Goal: Information Seeking & Learning: Learn about a topic

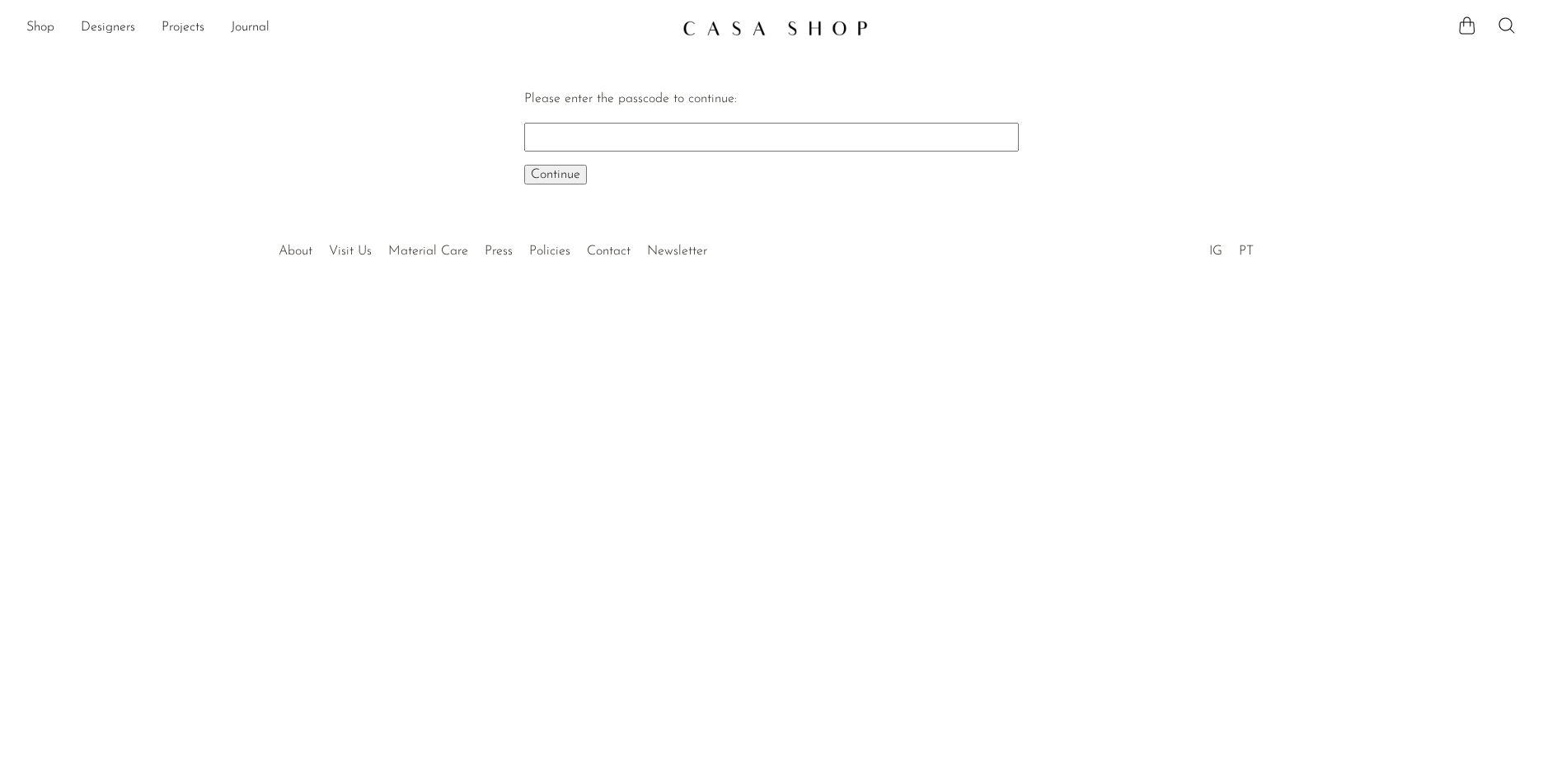
click at [547, 531] on body "Shop Featured New Arrivals Bestsellers" at bounding box center [771, 380] width 1543 height 761
click at [420, 583] on body "Shop Featured New Arrivals Bestsellers" at bounding box center [771, 380] width 1543 height 761
click at [591, 133] on input "Please enter the passcode to continue:" at bounding box center [771, 137] width 494 height 28
click at [623, 127] on input "Please enter the passcode to continue:" at bounding box center [771, 137] width 494 height 28
type input "EARLY"
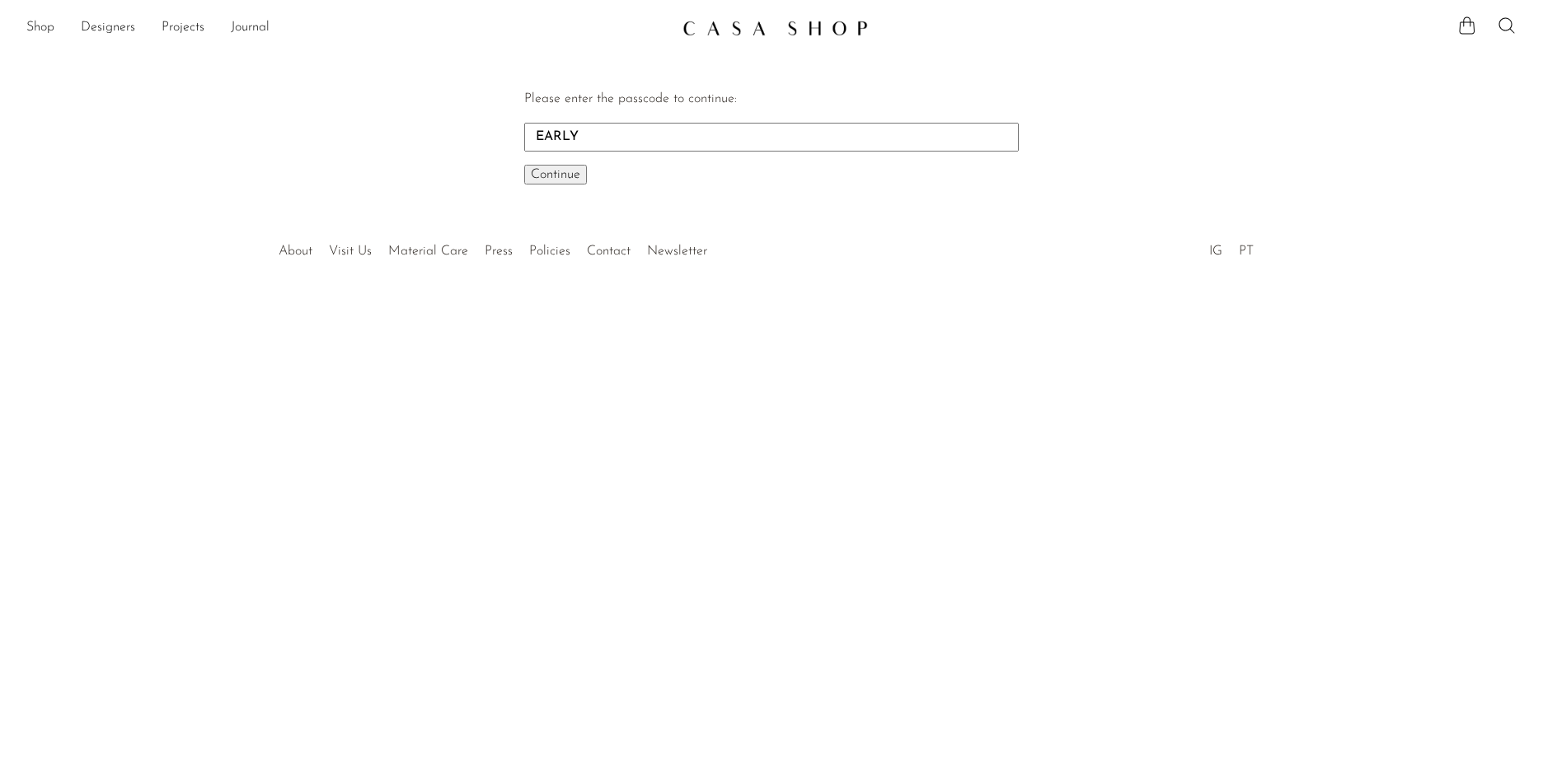
click at [564, 173] on span "Continue" at bounding box center [555, 174] width 49 height 13
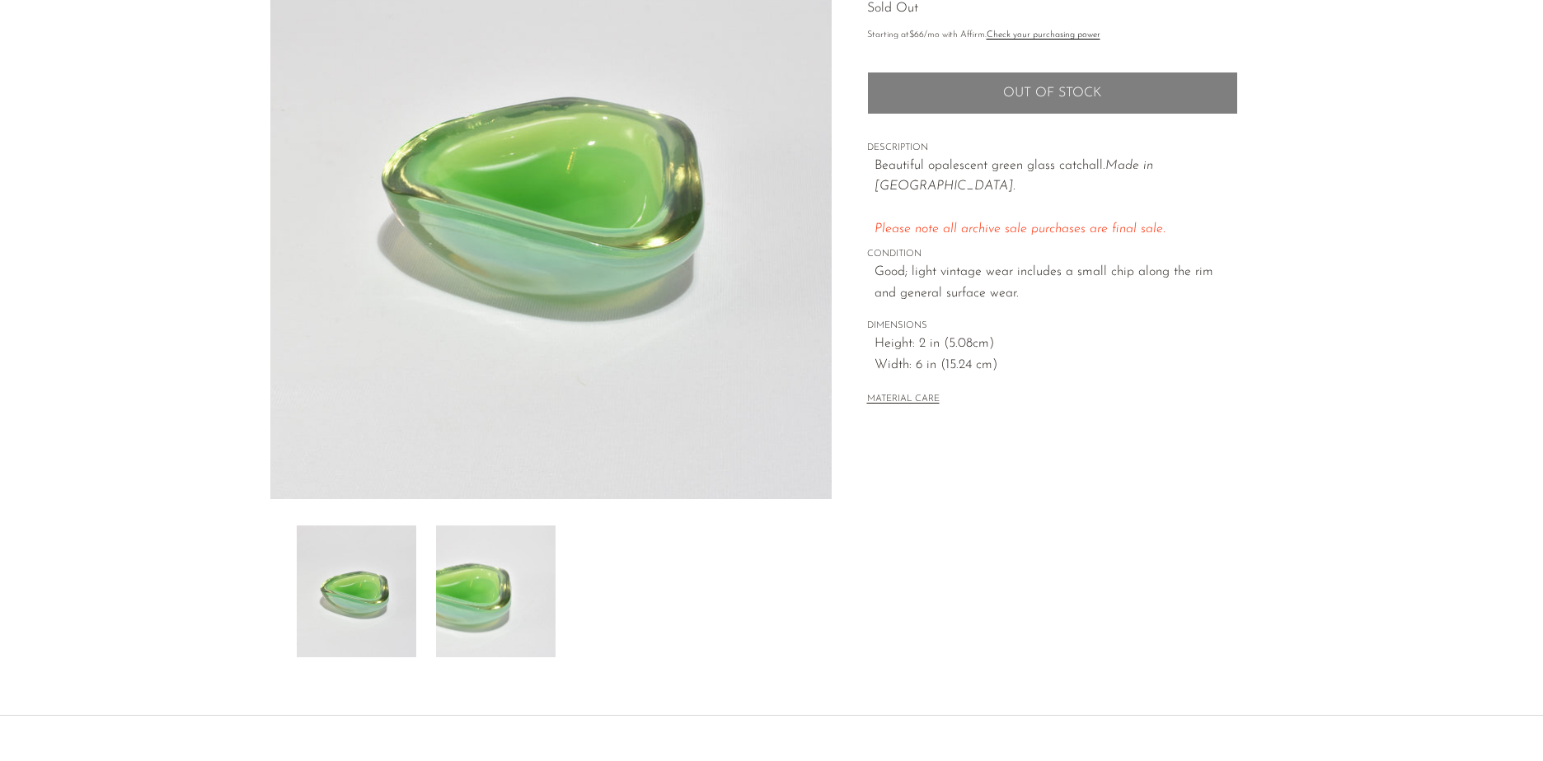
scroll to position [247, 0]
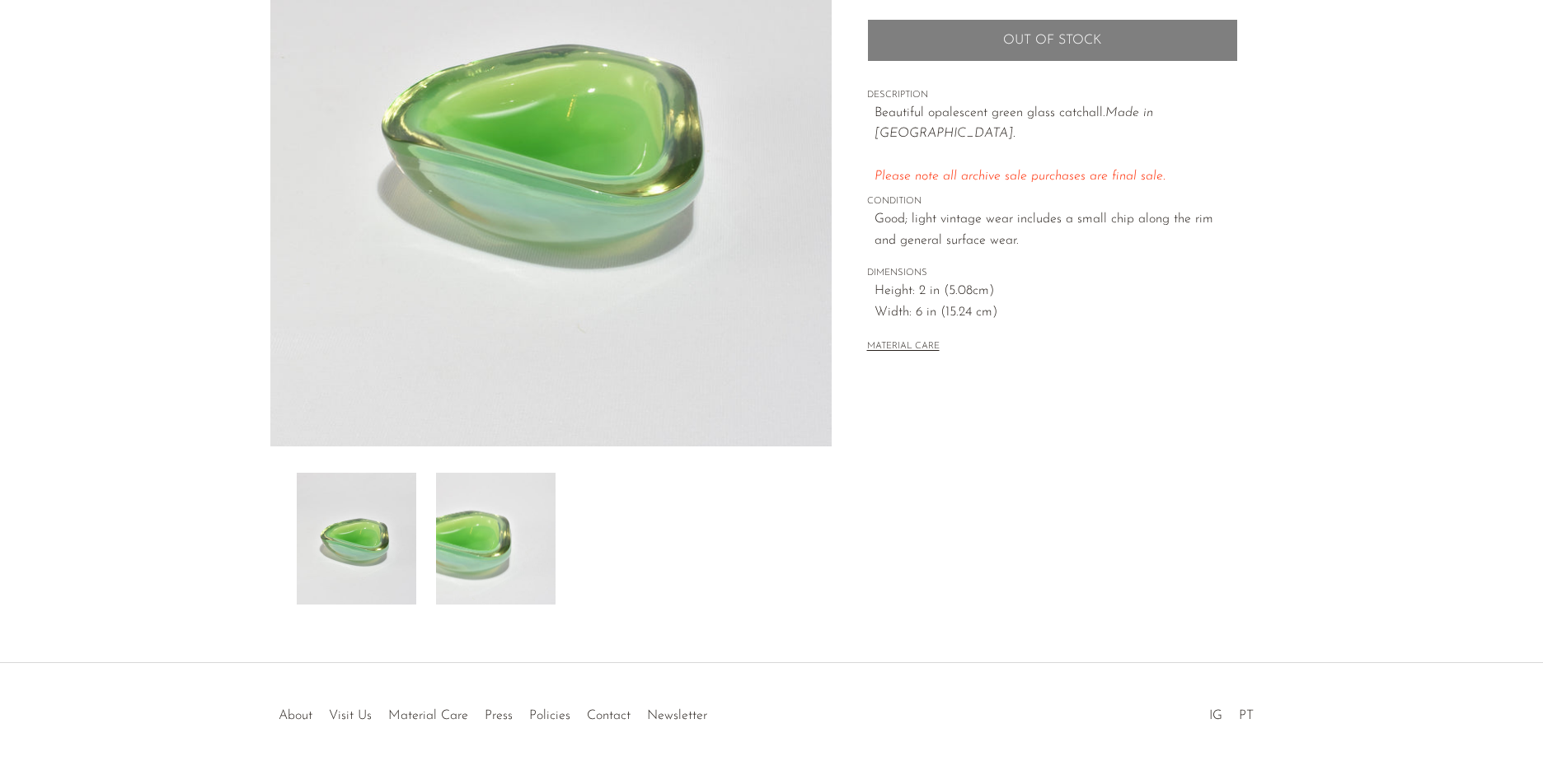
click at [485, 520] on img at bounding box center [495, 539] width 119 height 132
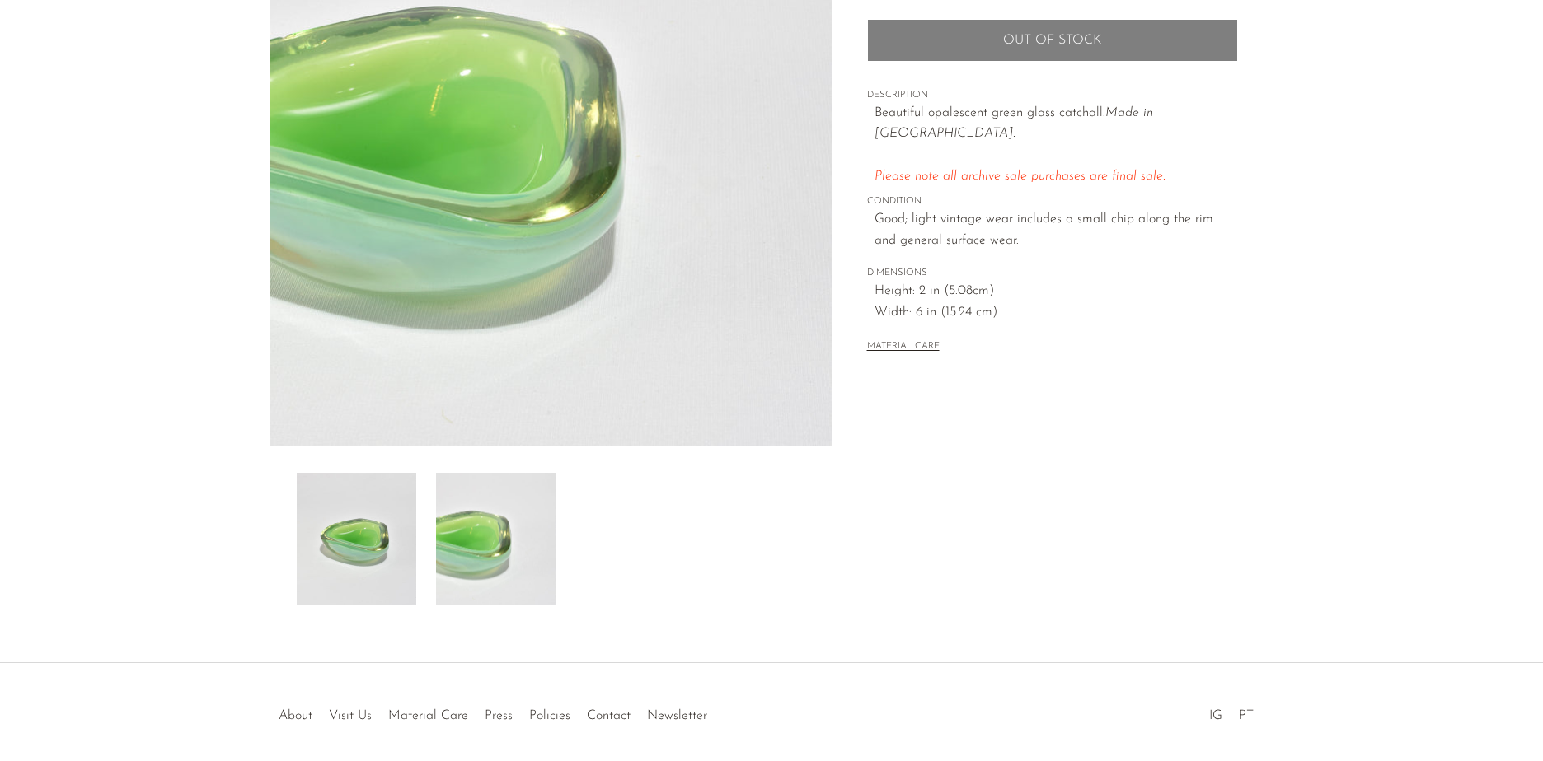
click at [391, 537] on img at bounding box center [356, 539] width 119 height 132
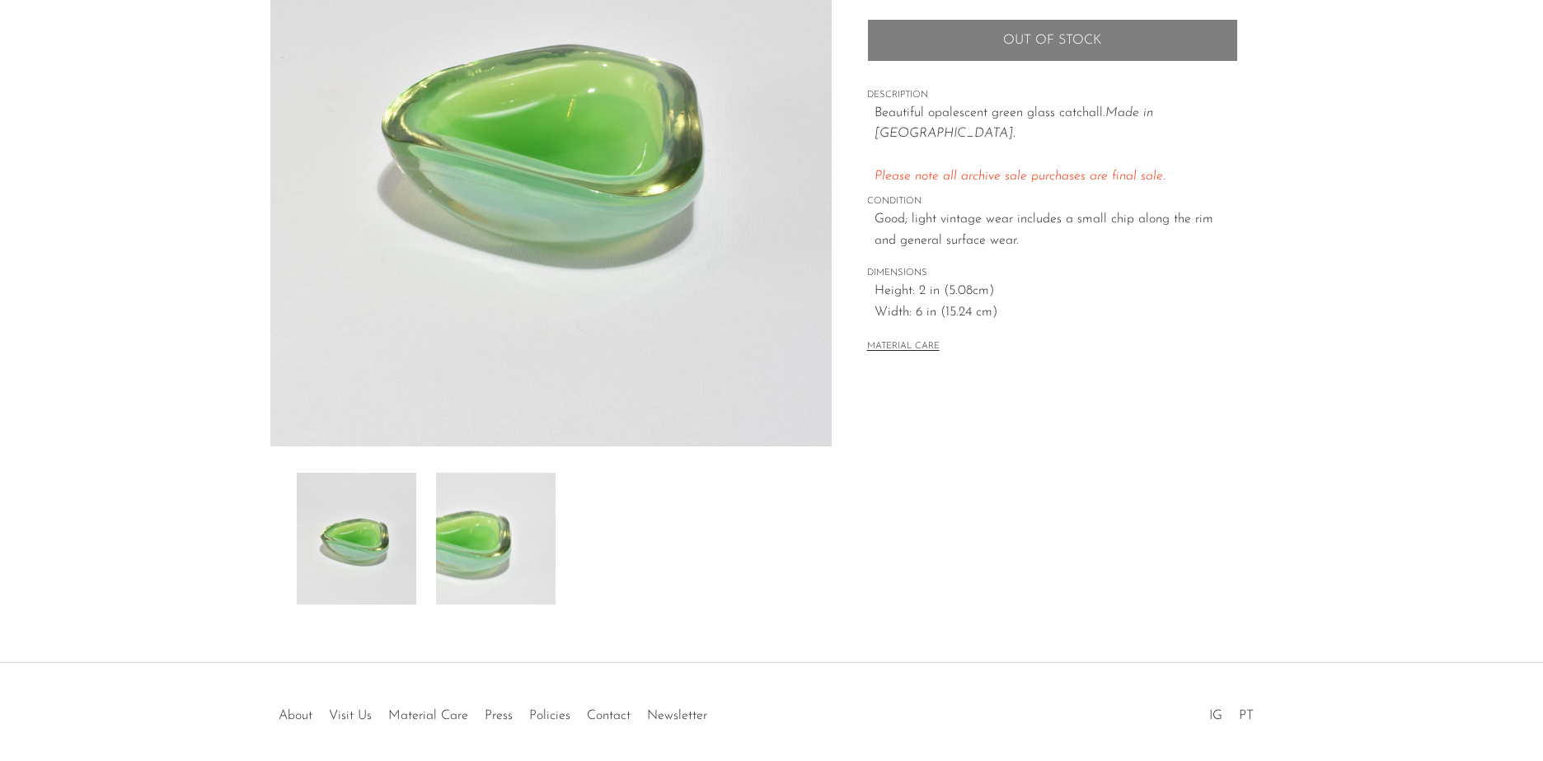
click at [469, 546] on img at bounding box center [495, 539] width 119 height 132
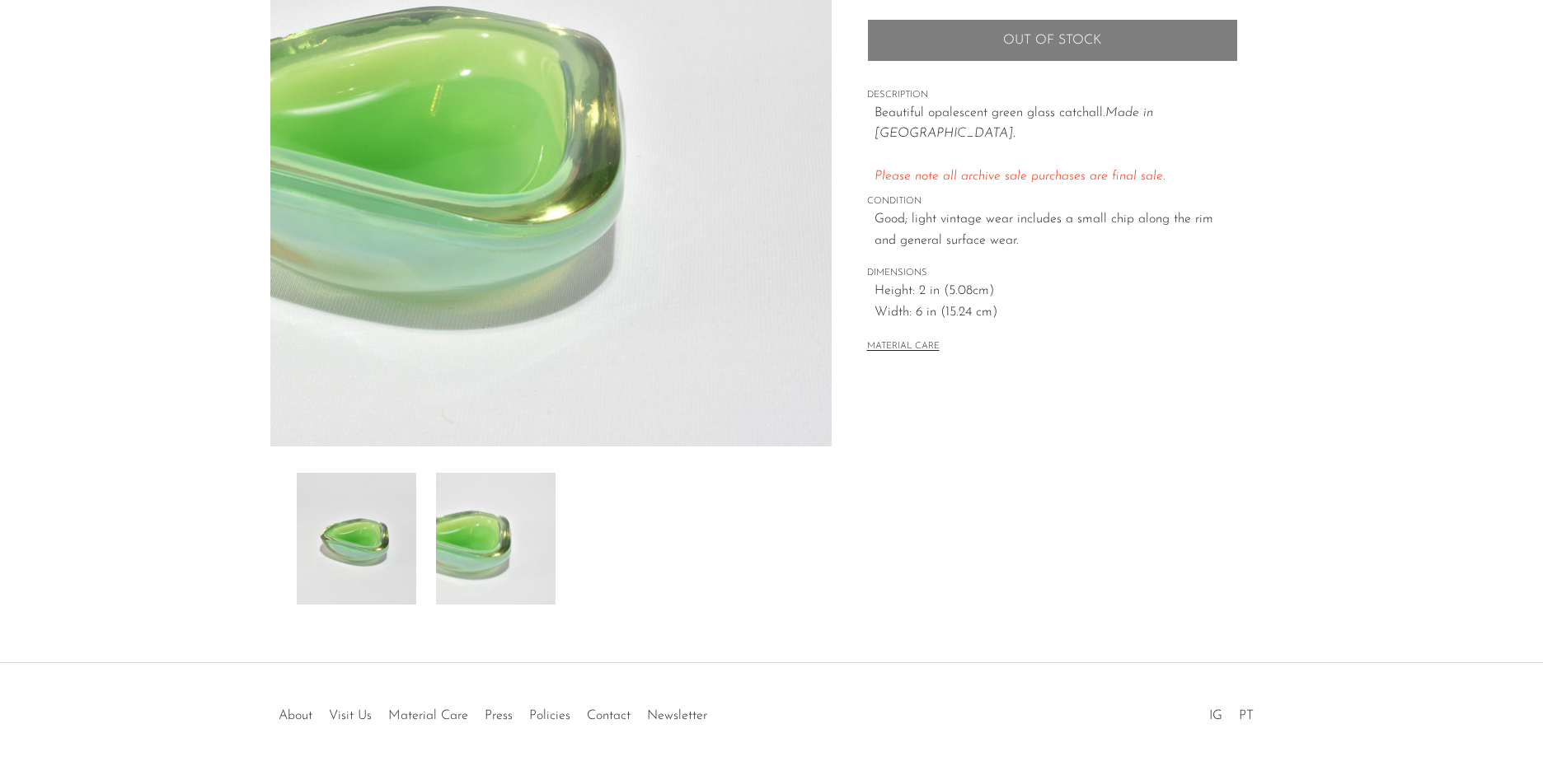
click at [364, 546] on img at bounding box center [356, 539] width 119 height 132
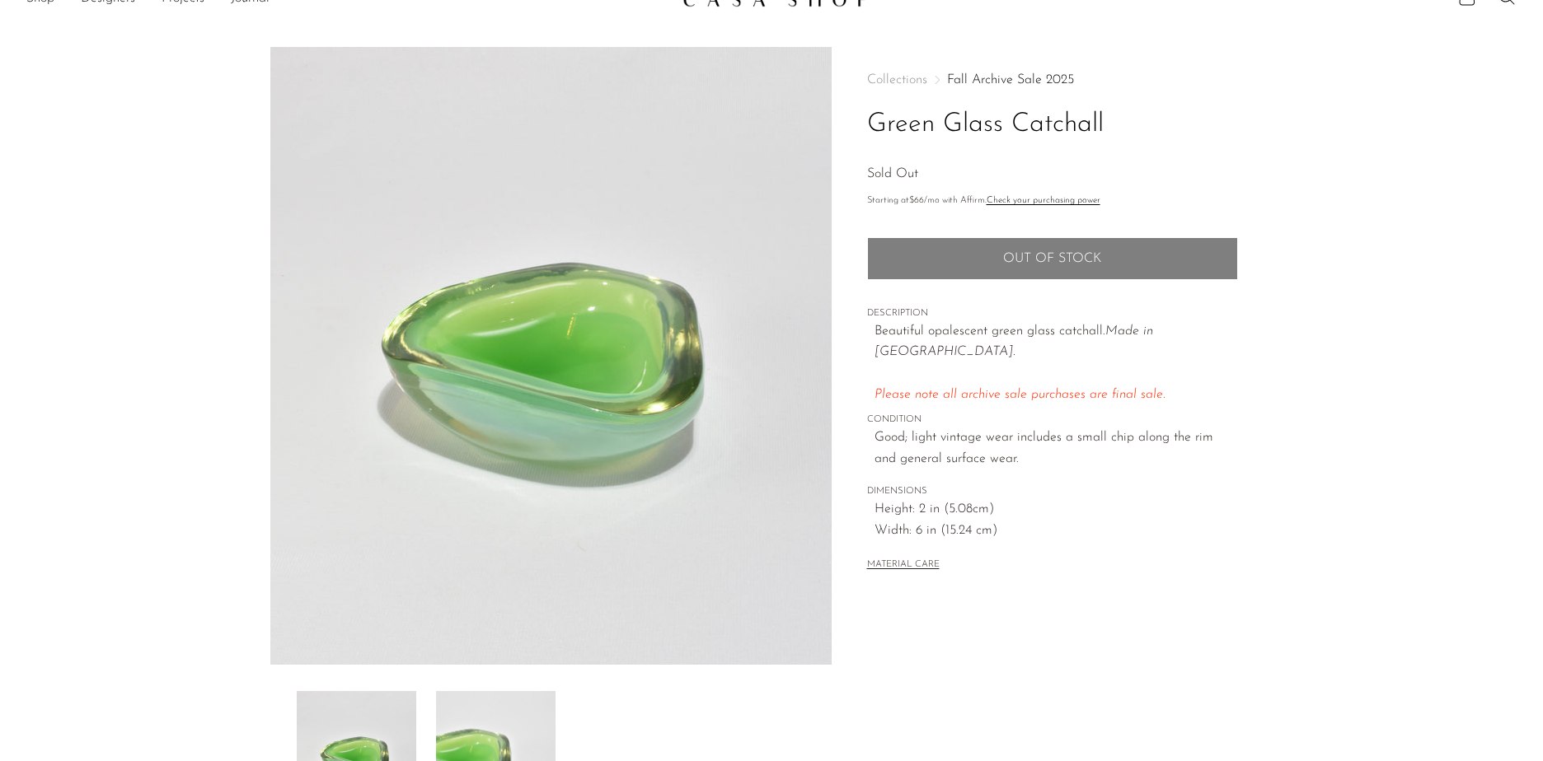
scroll to position [0, 0]
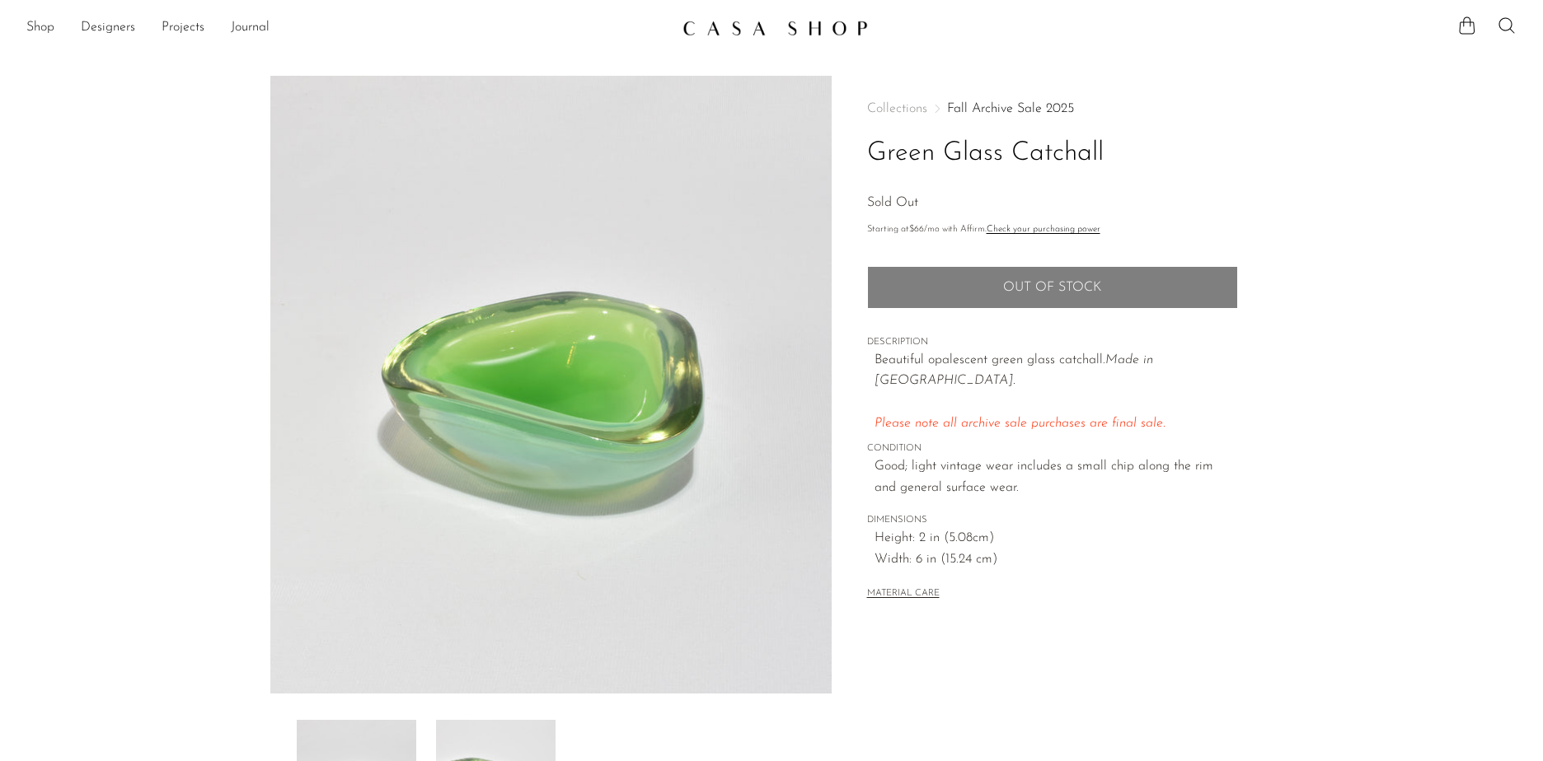
click at [969, 417] on span "Please note all archive sale purchases are final sale." at bounding box center [1019, 423] width 291 height 13
click at [934, 417] on span "Please note all archive sale purchases are final sale." at bounding box center [1019, 423] width 291 height 13
click at [934, 442] on span "CONDITION" at bounding box center [1052, 449] width 371 height 15
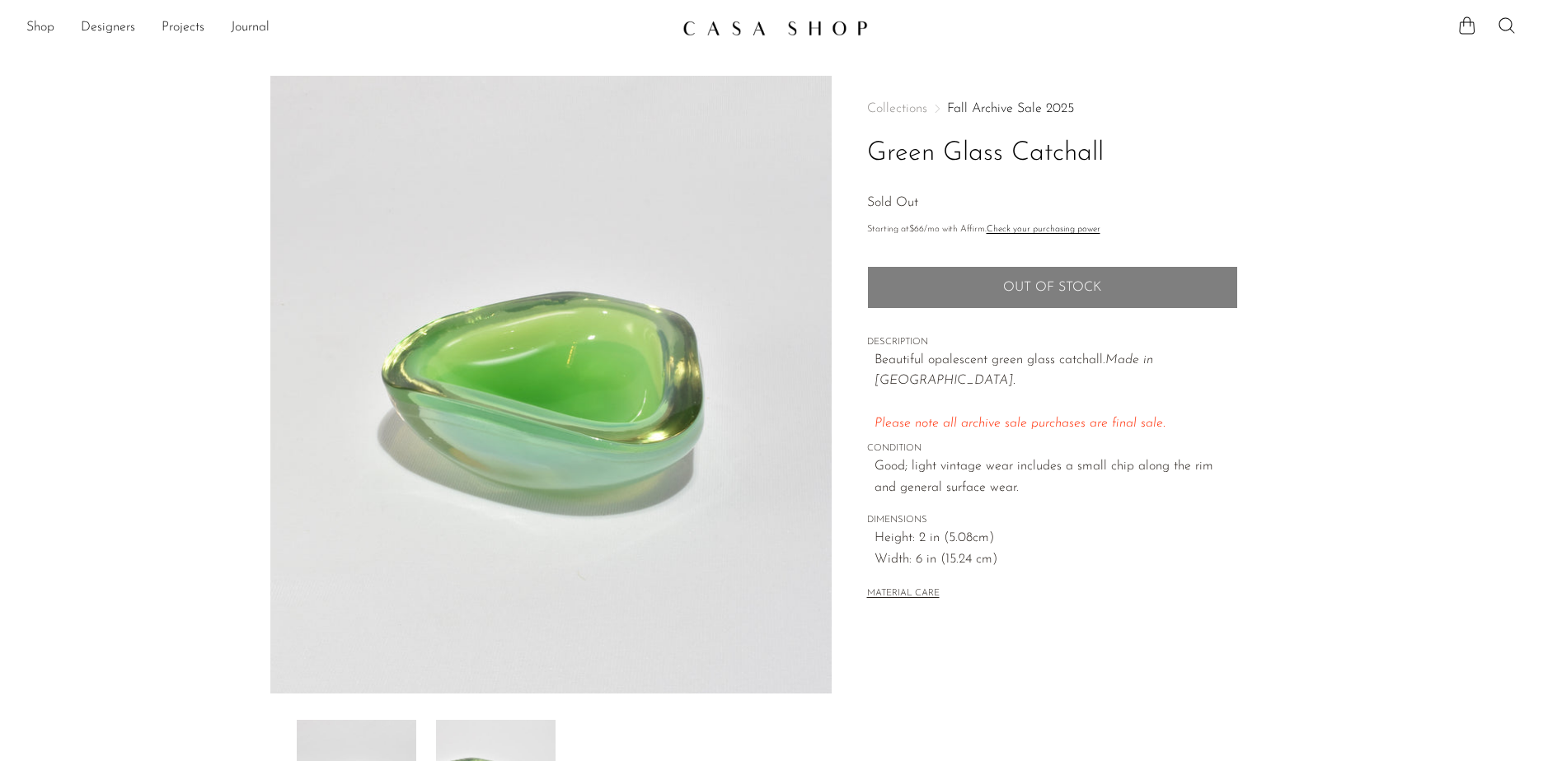
click at [900, 116] on div "Collections Fall Archive Sale 2025 Green Glass Catchall Sold Out" at bounding box center [1052, 158] width 371 height 112
click at [900, 108] on span "Collections" at bounding box center [897, 108] width 60 height 13
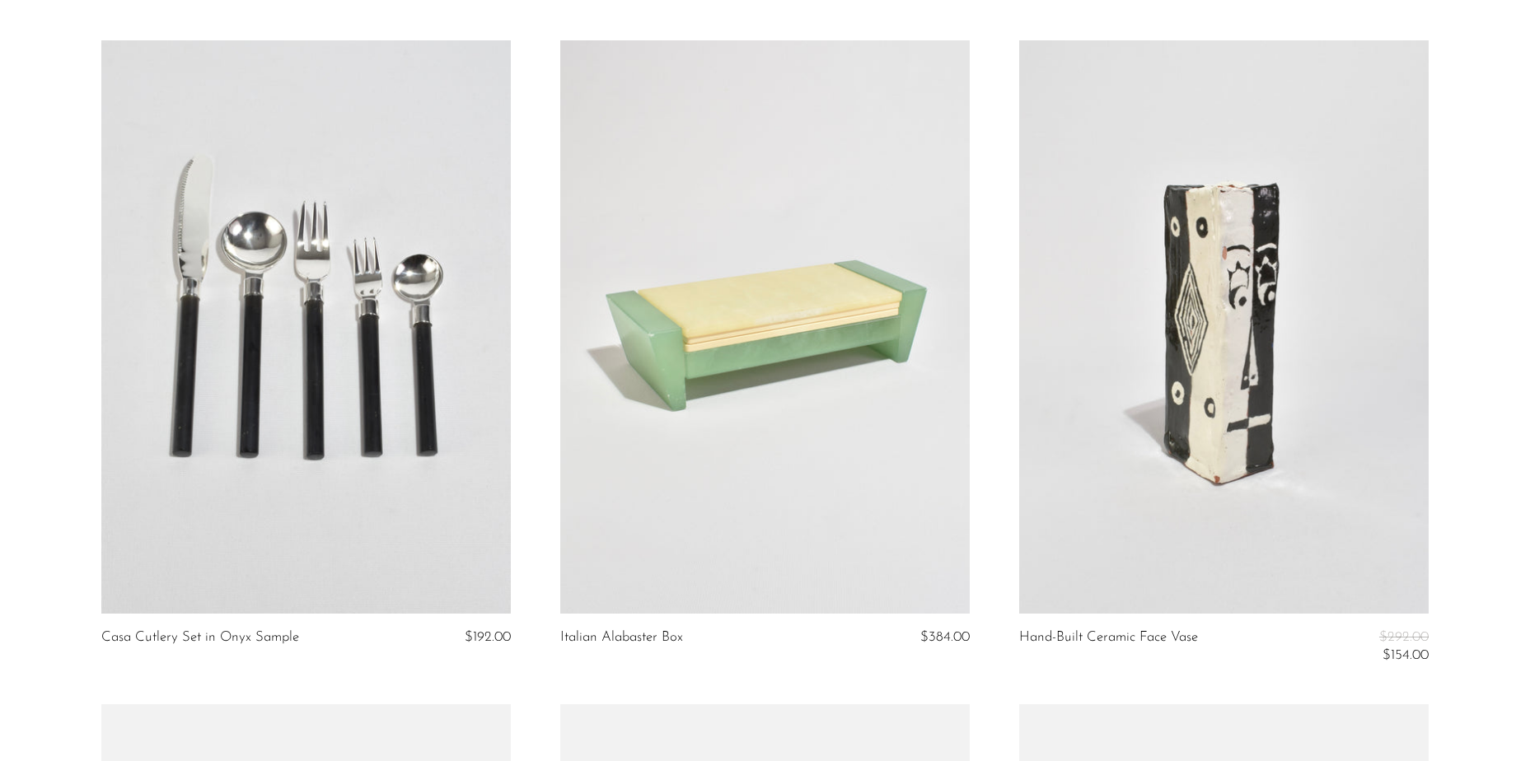
scroll to position [2060, 0]
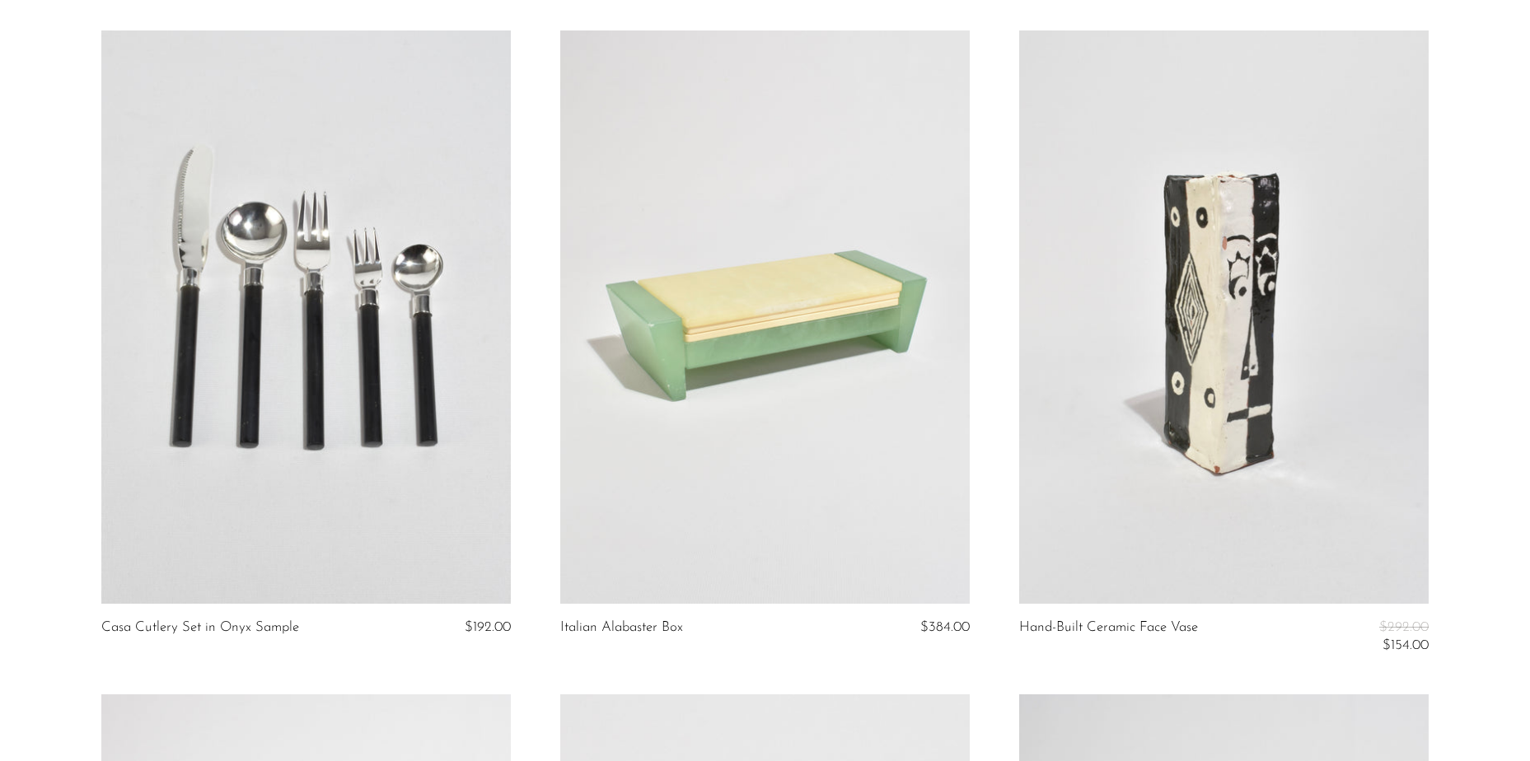
click at [1240, 417] on link at bounding box center [1224, 317] width 410 height 574
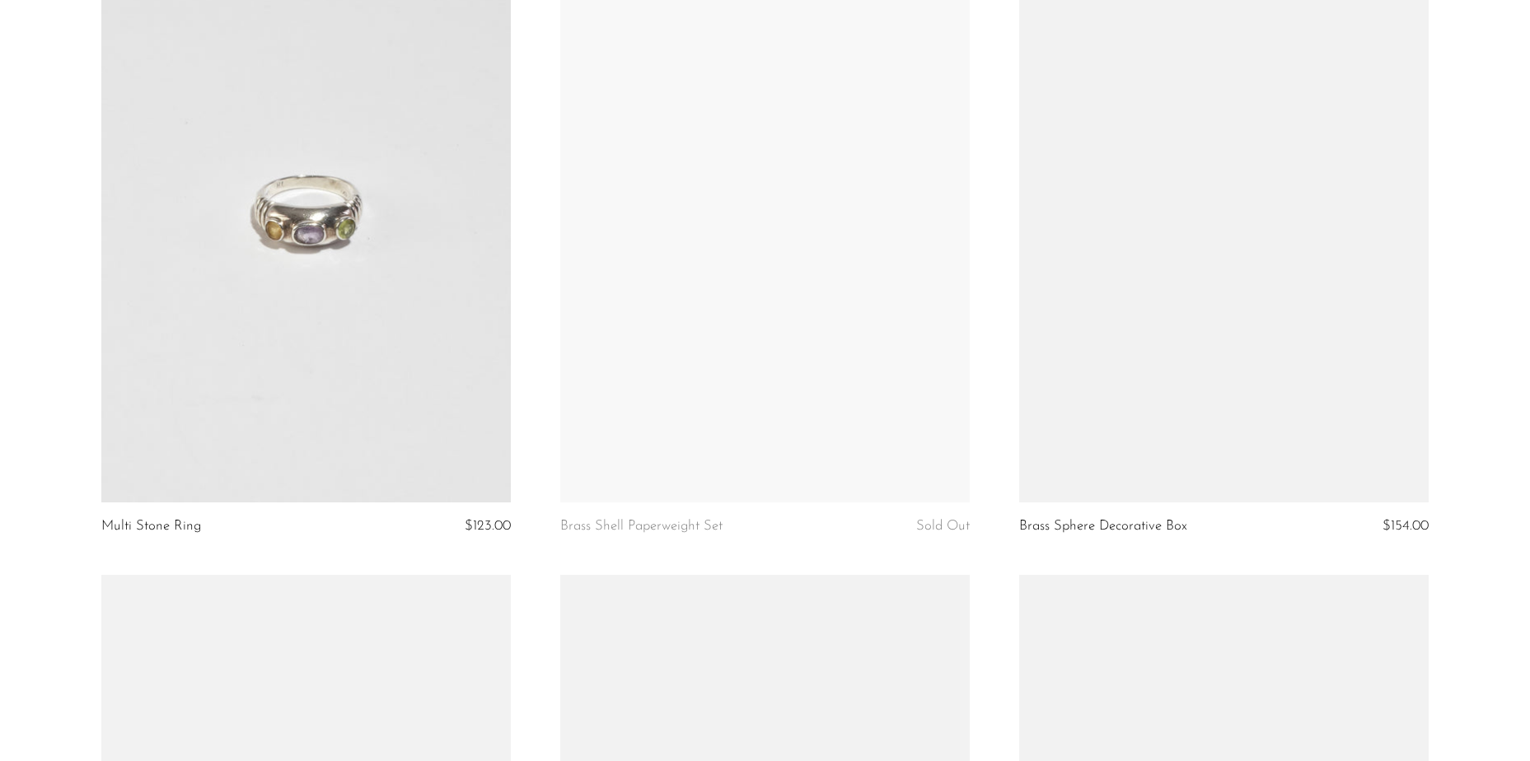
scroll to position [5439, 0]
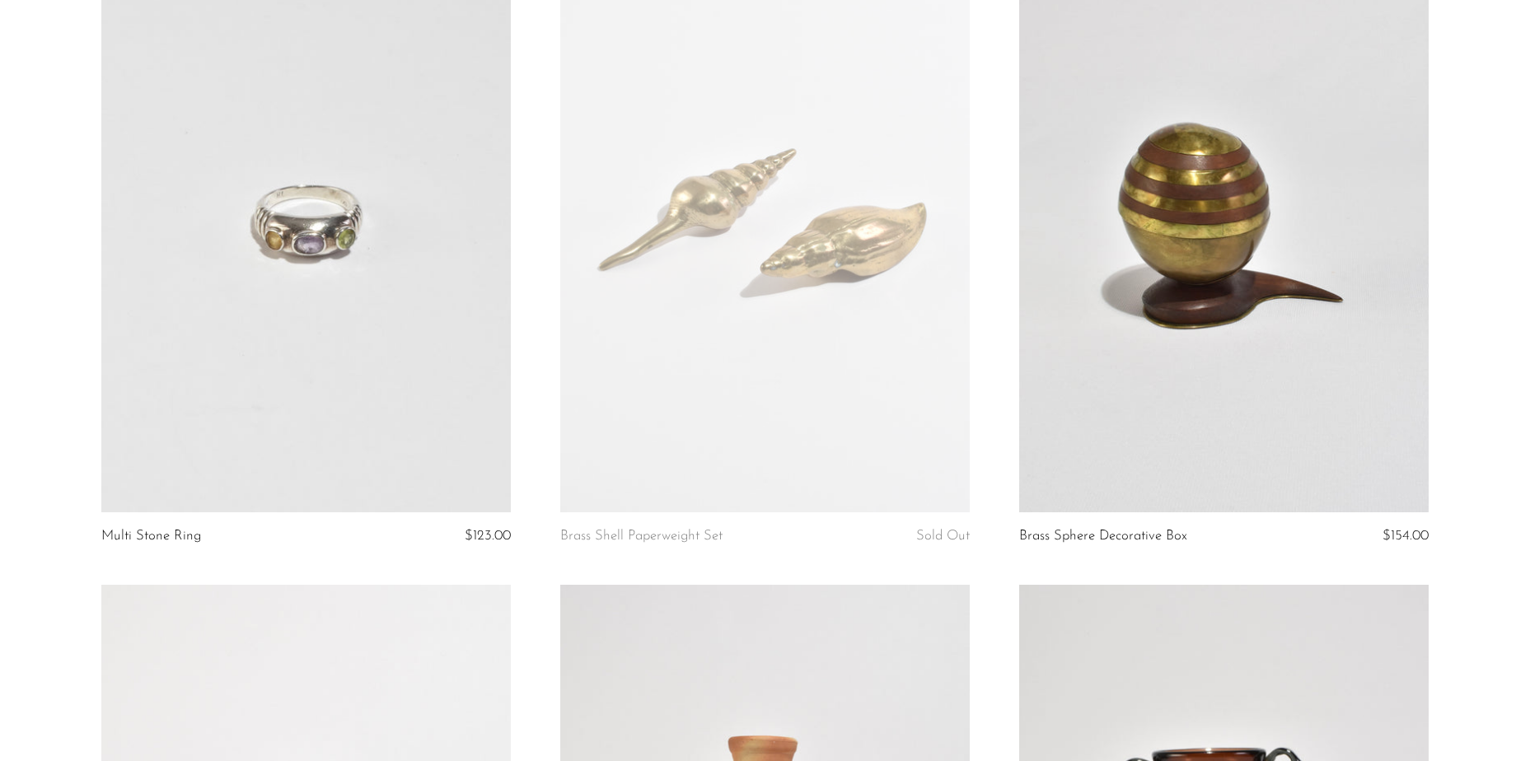
click at [1239, 359] on link at bounding box center [1224, 226] width 410 height 574
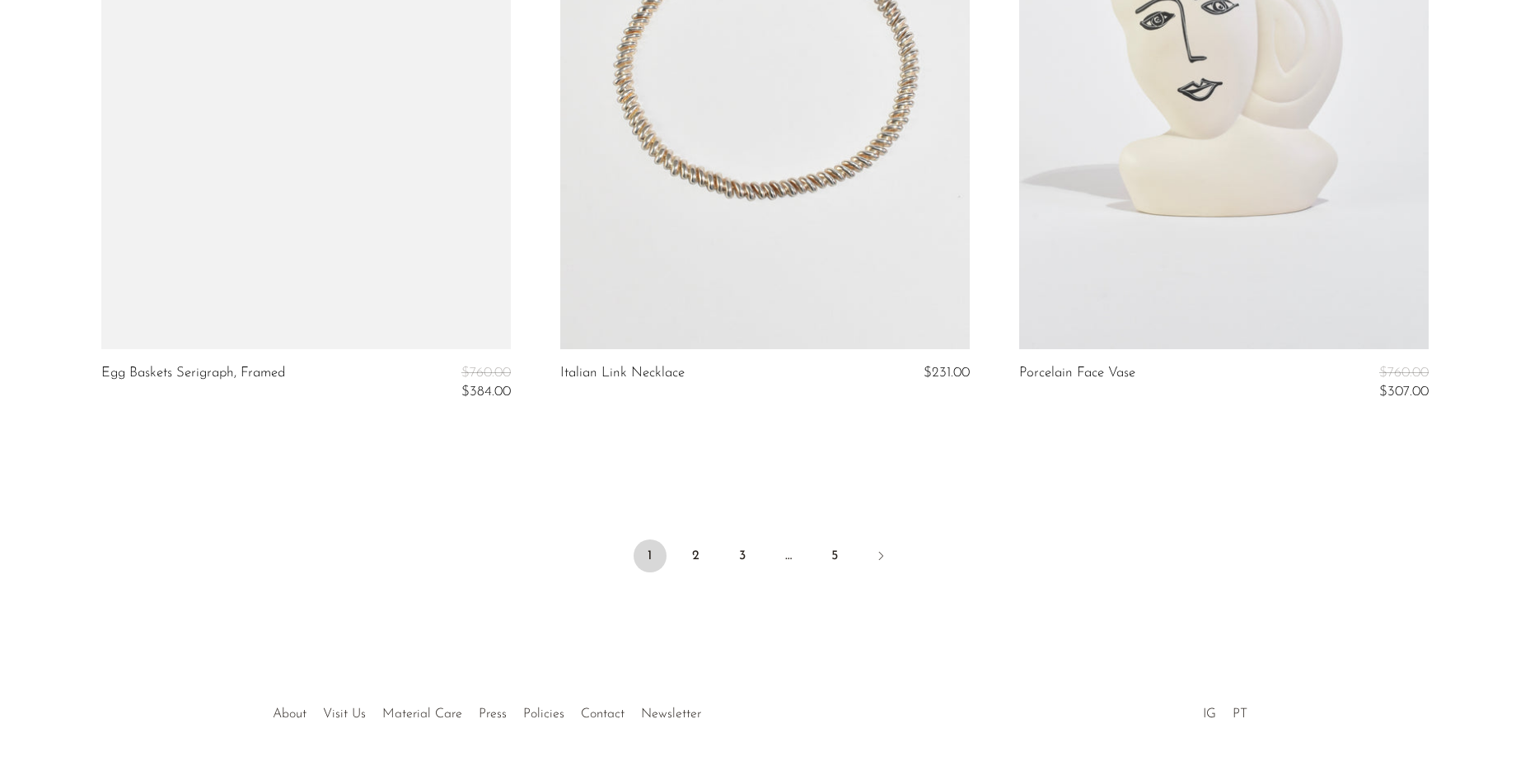
scroll to position [7641, 0]
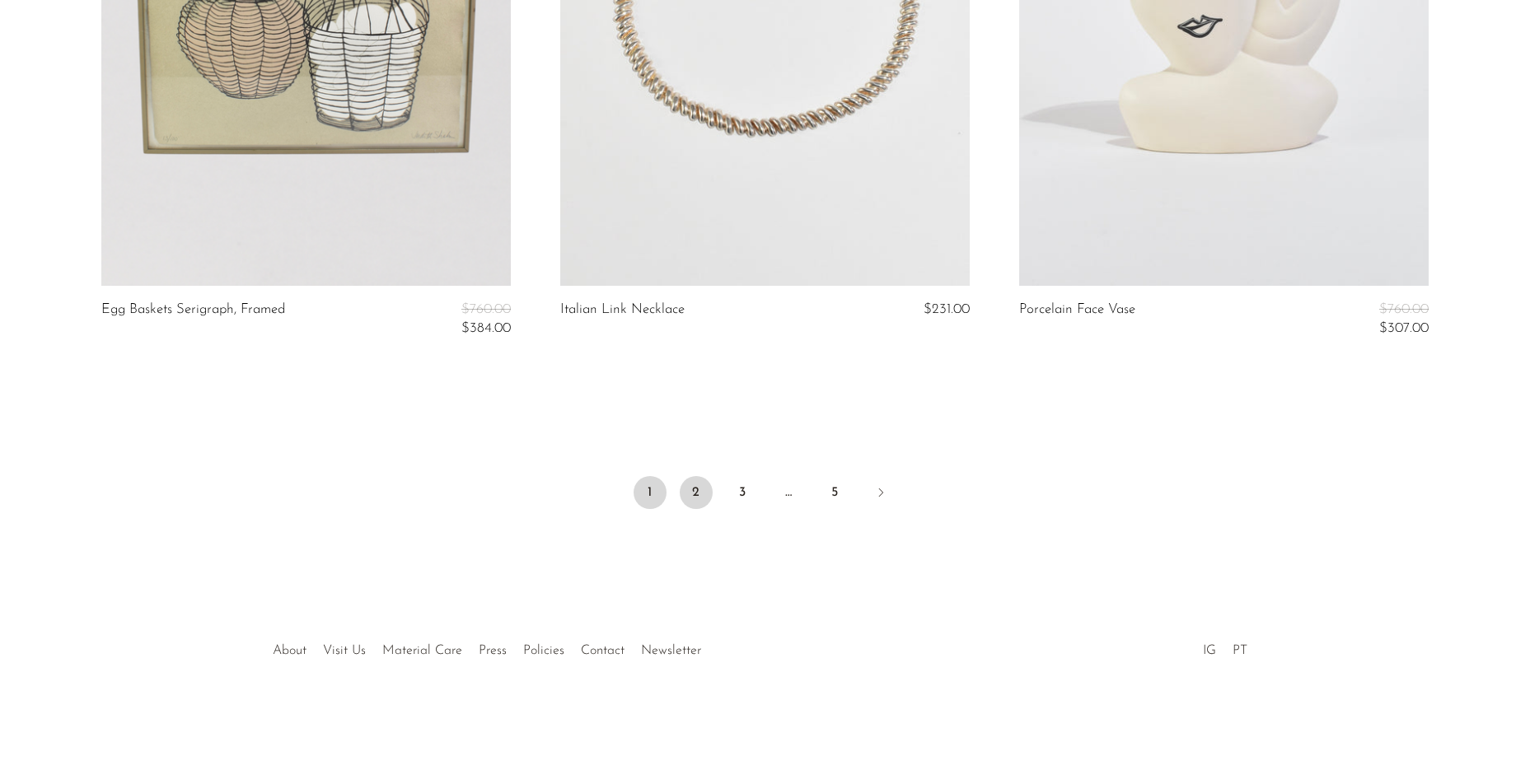
click at [692, 492] on link "2" at bounding box center [696, 492] width 33 height 33
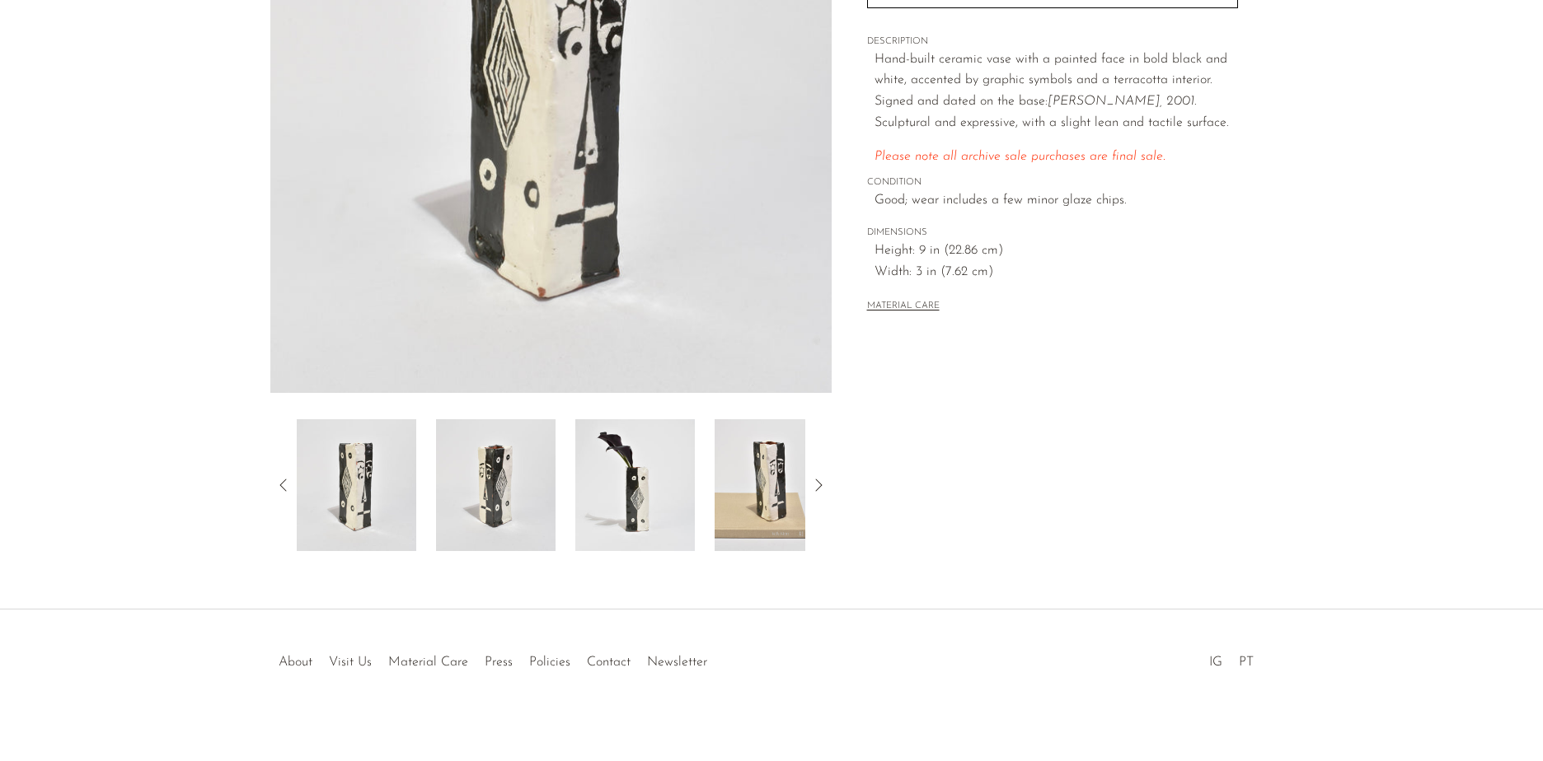
scroll to position [311, 0]
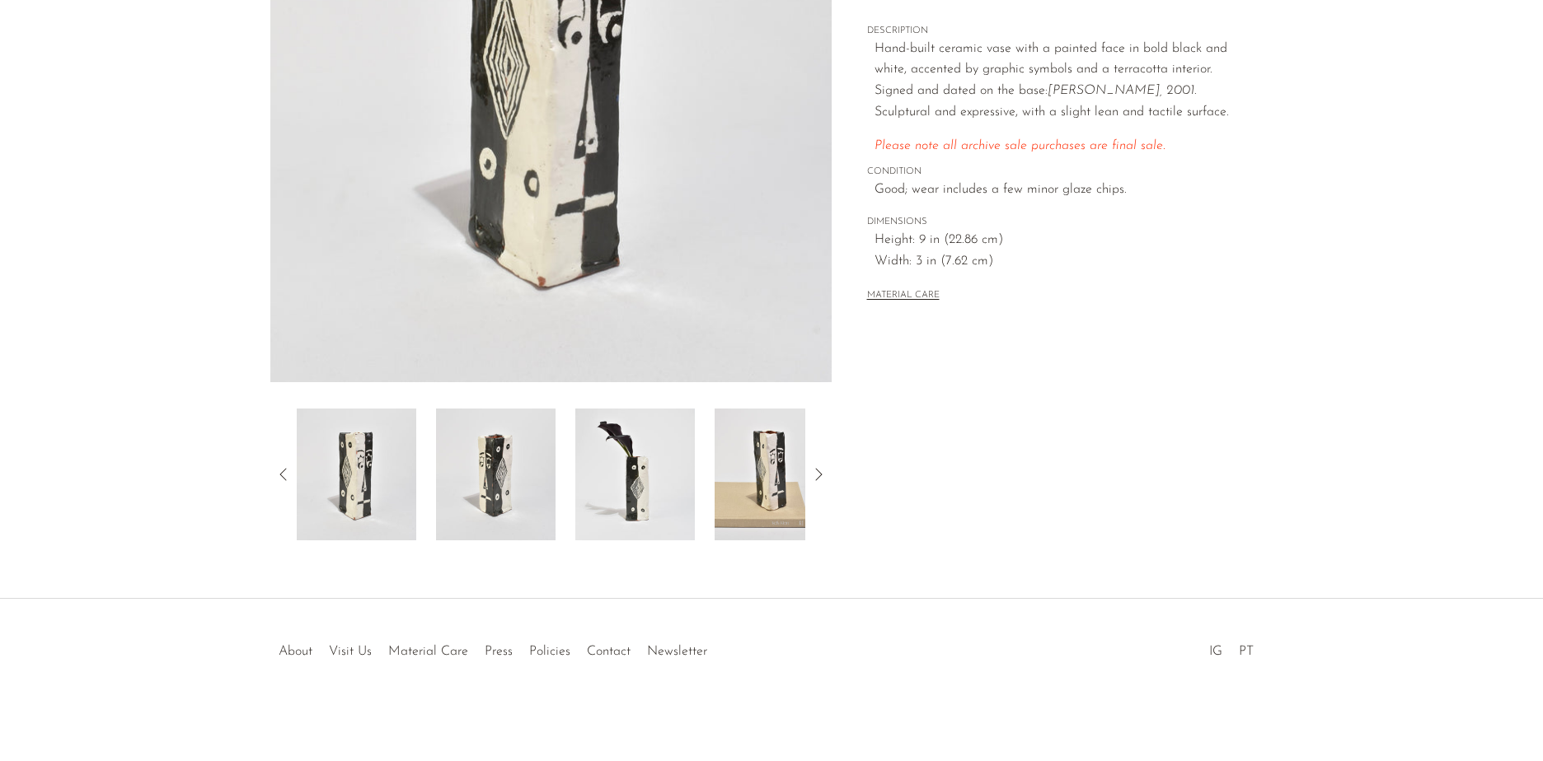
click at [1053, 415] on div "Collections Fall Archive Sale 2025 Hand-Built Ceramic Face Vase $292.00 $154.00…" at bounding box center [1051, 152] width 441 height 776
click at [440, 476] on img at bounding box center [495, 475] width 119 height 132
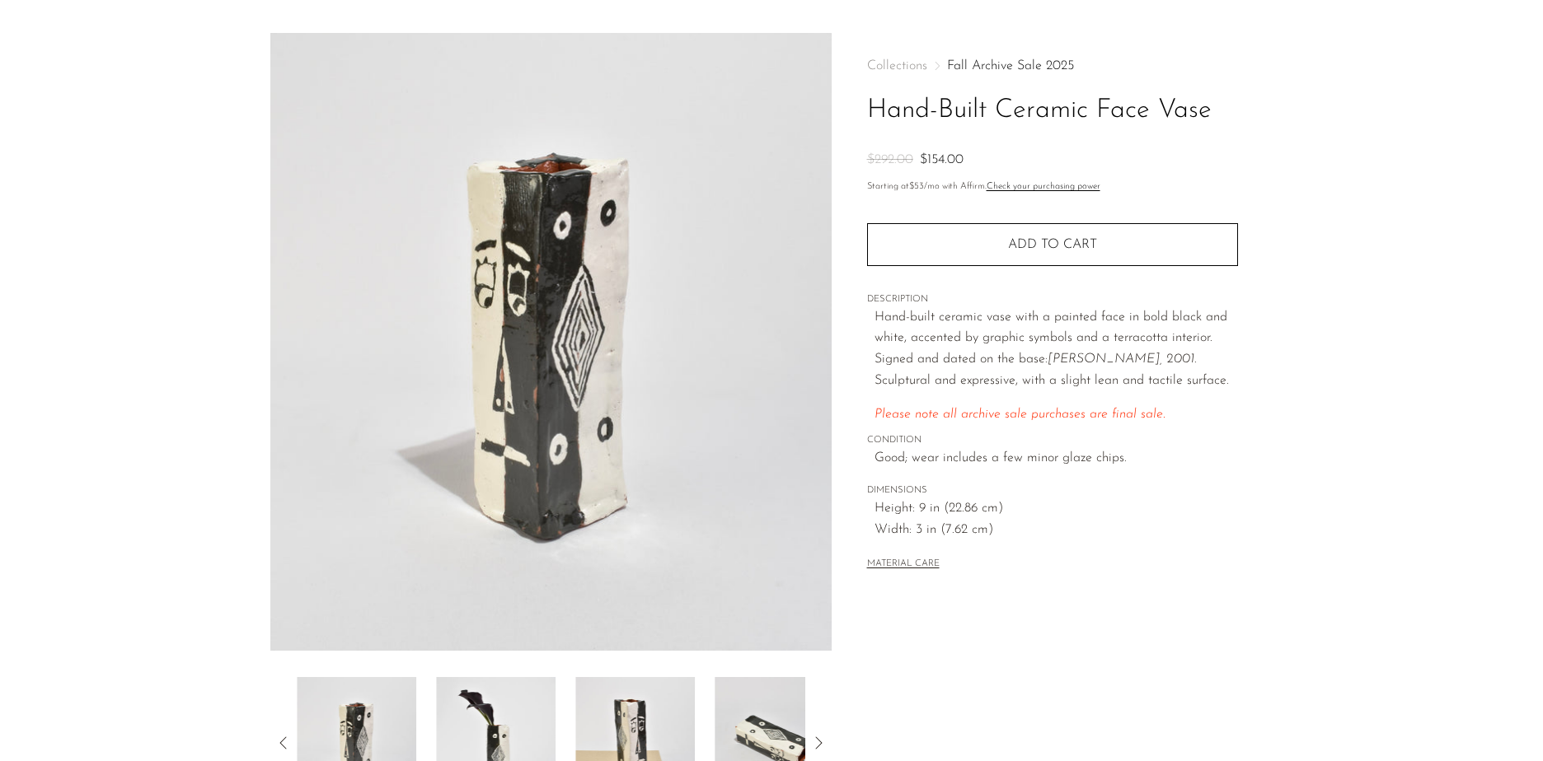
scroll to position [0, 0]
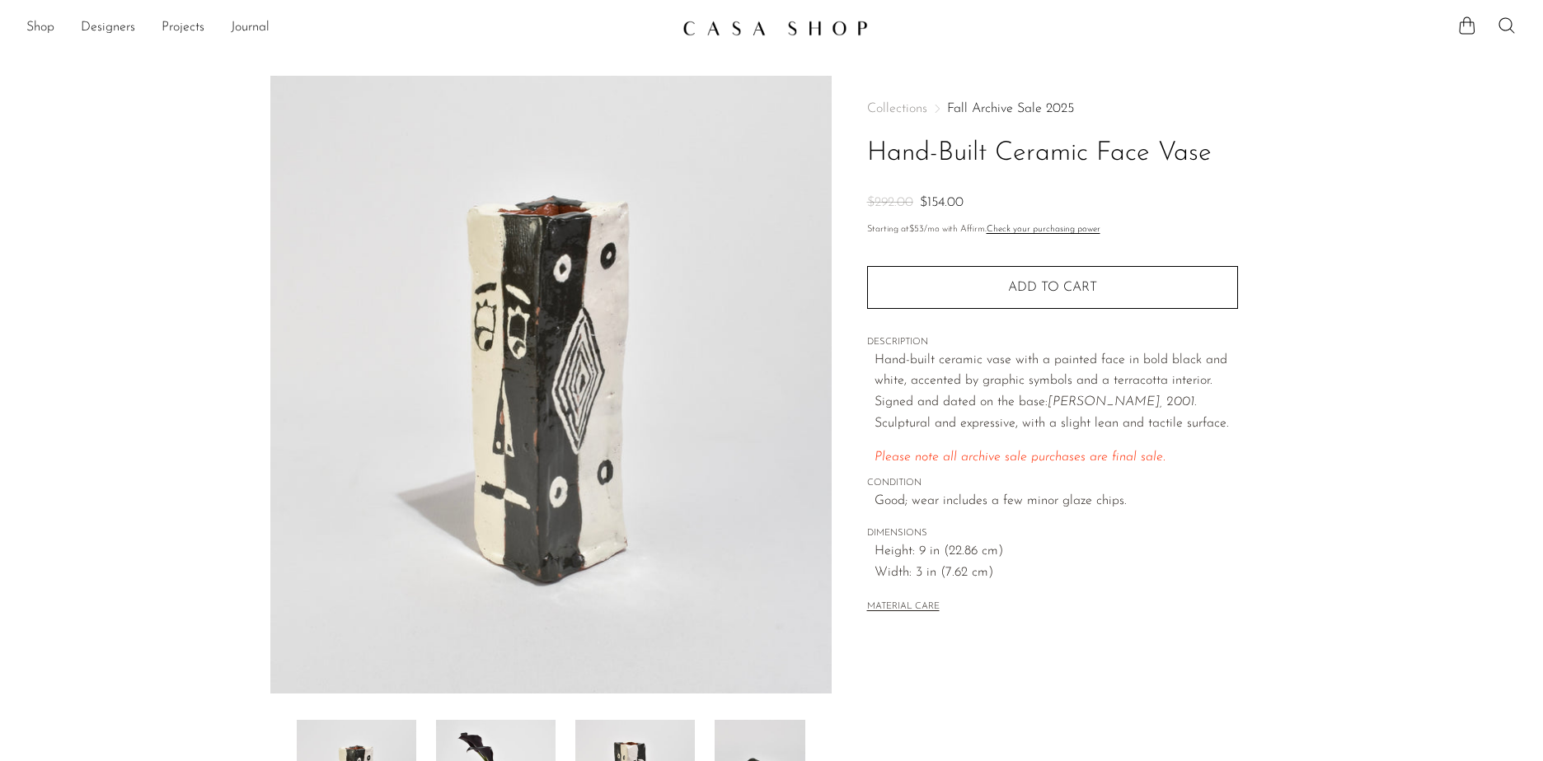
click at [1137, 522] on div "Collections Fall Archive Sale 2025 Hand-Built Ceramic Face Vase $292.00 $154.00…" at bounding box center [1052, 360] width 371 height 568
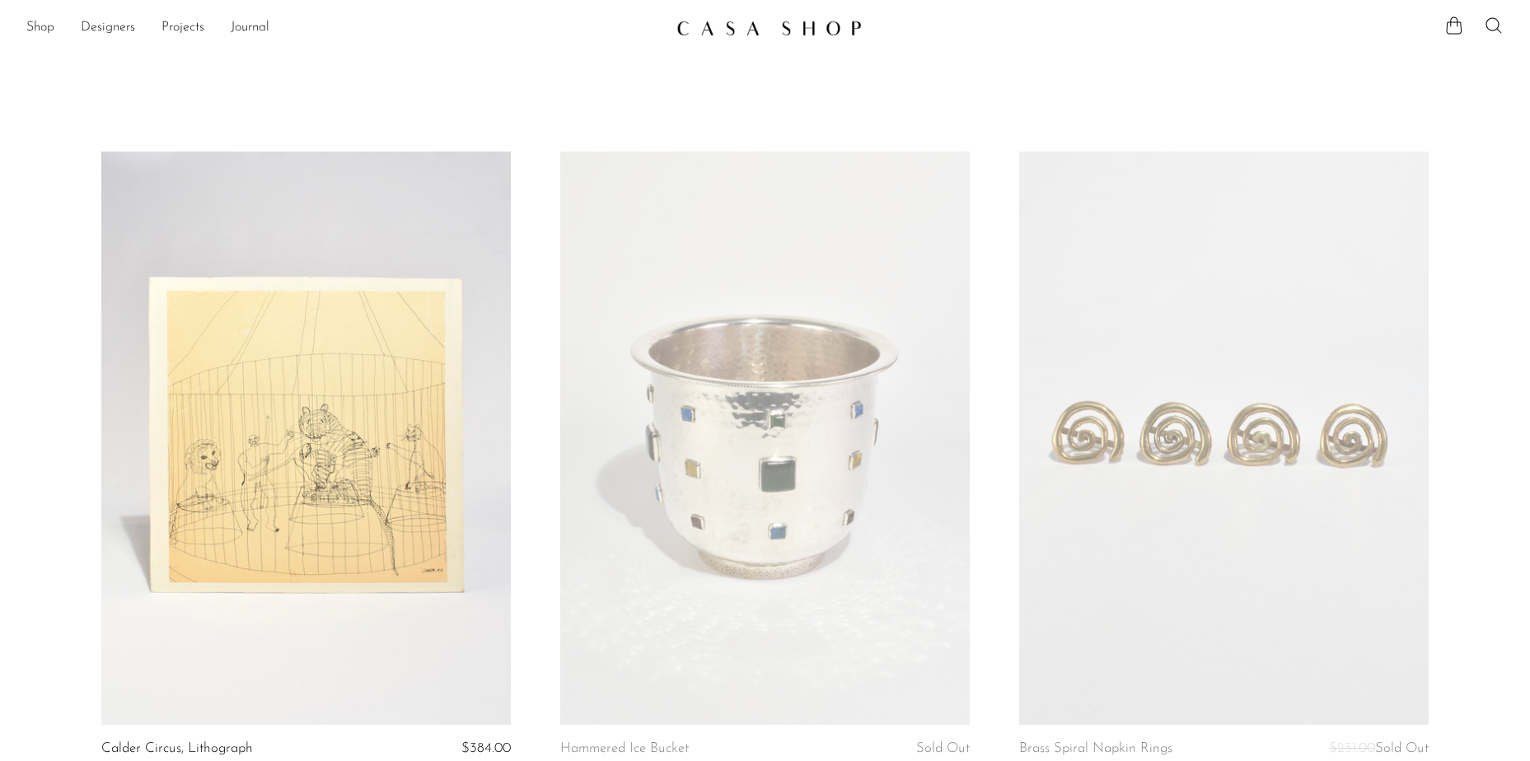
scroll to position [247, 0]
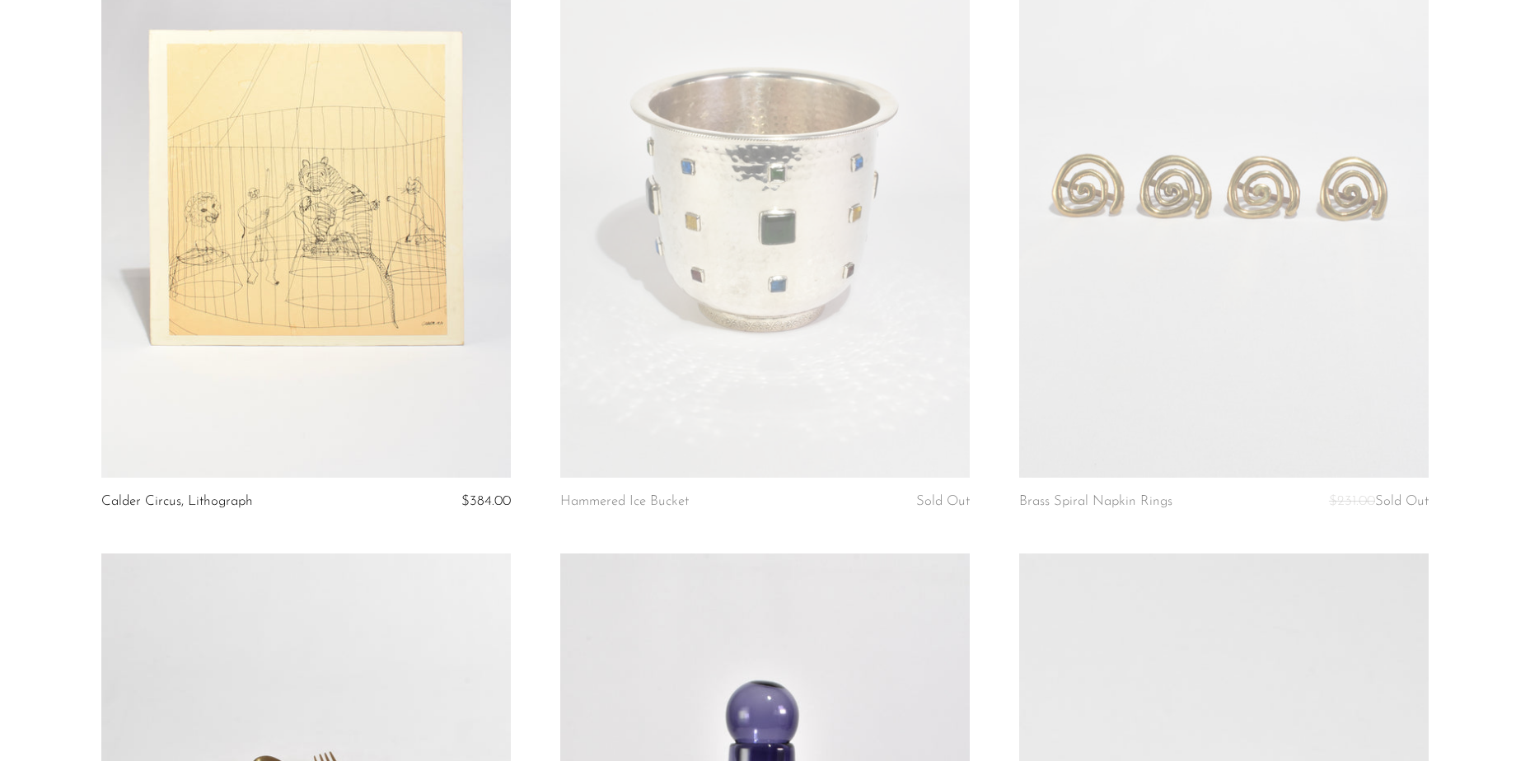
click at [789, 358] on link at bounding box center [765, 191] width 410 height 574
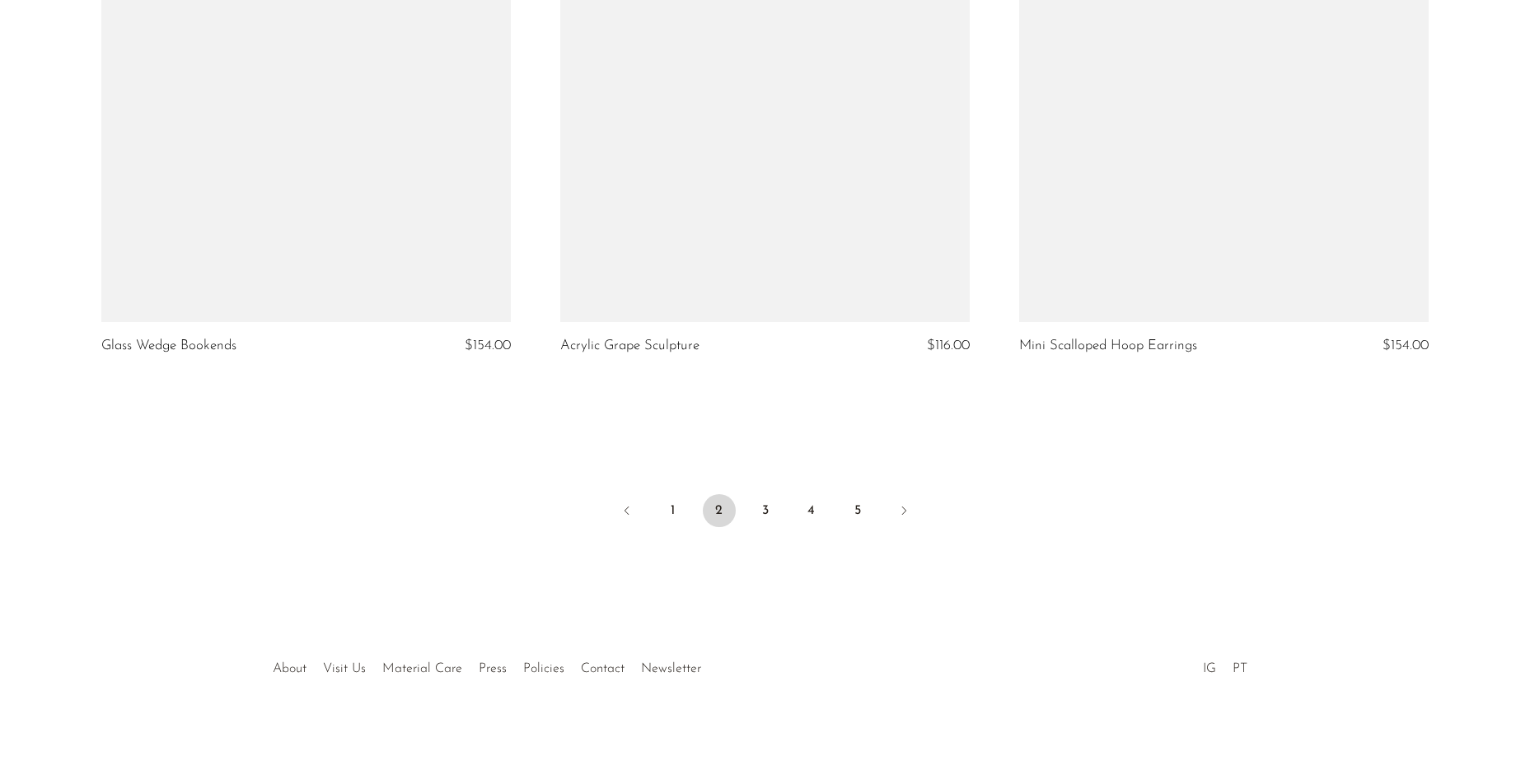
scroll to position [7581, 0]
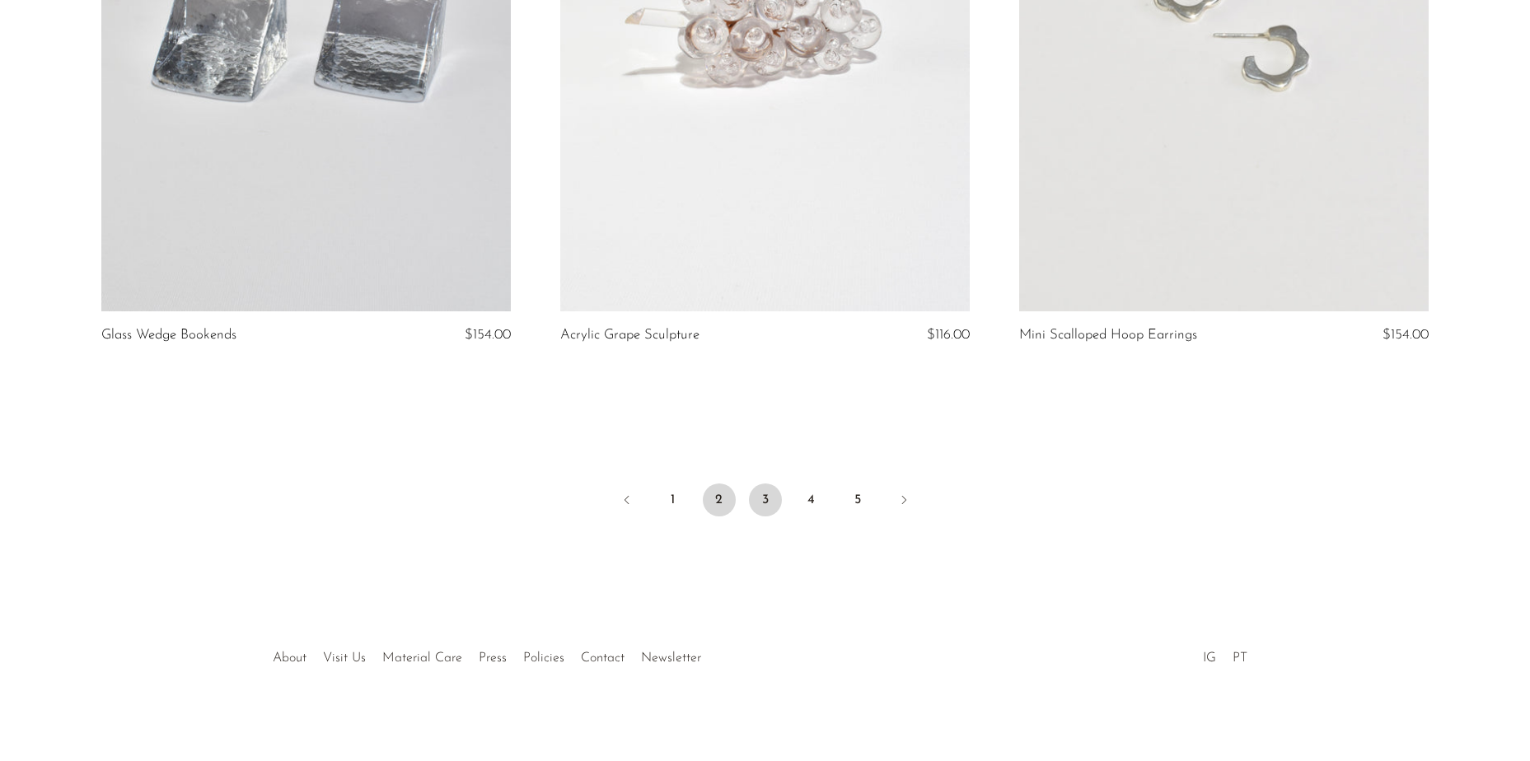
click at [754, 507] on link "3" at bounding box center [765, 500] width 33 height 33
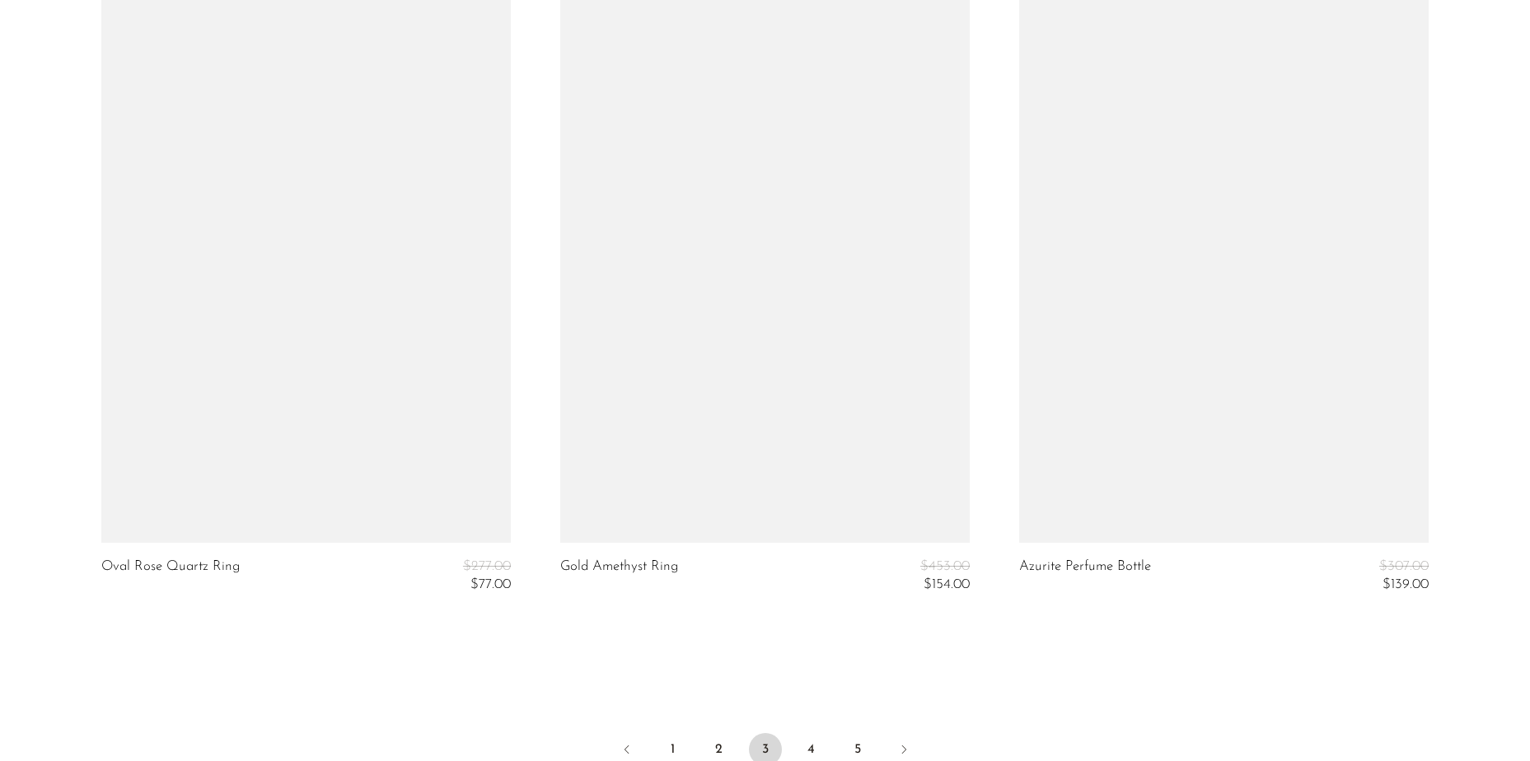
scroll to position [7664, 0]
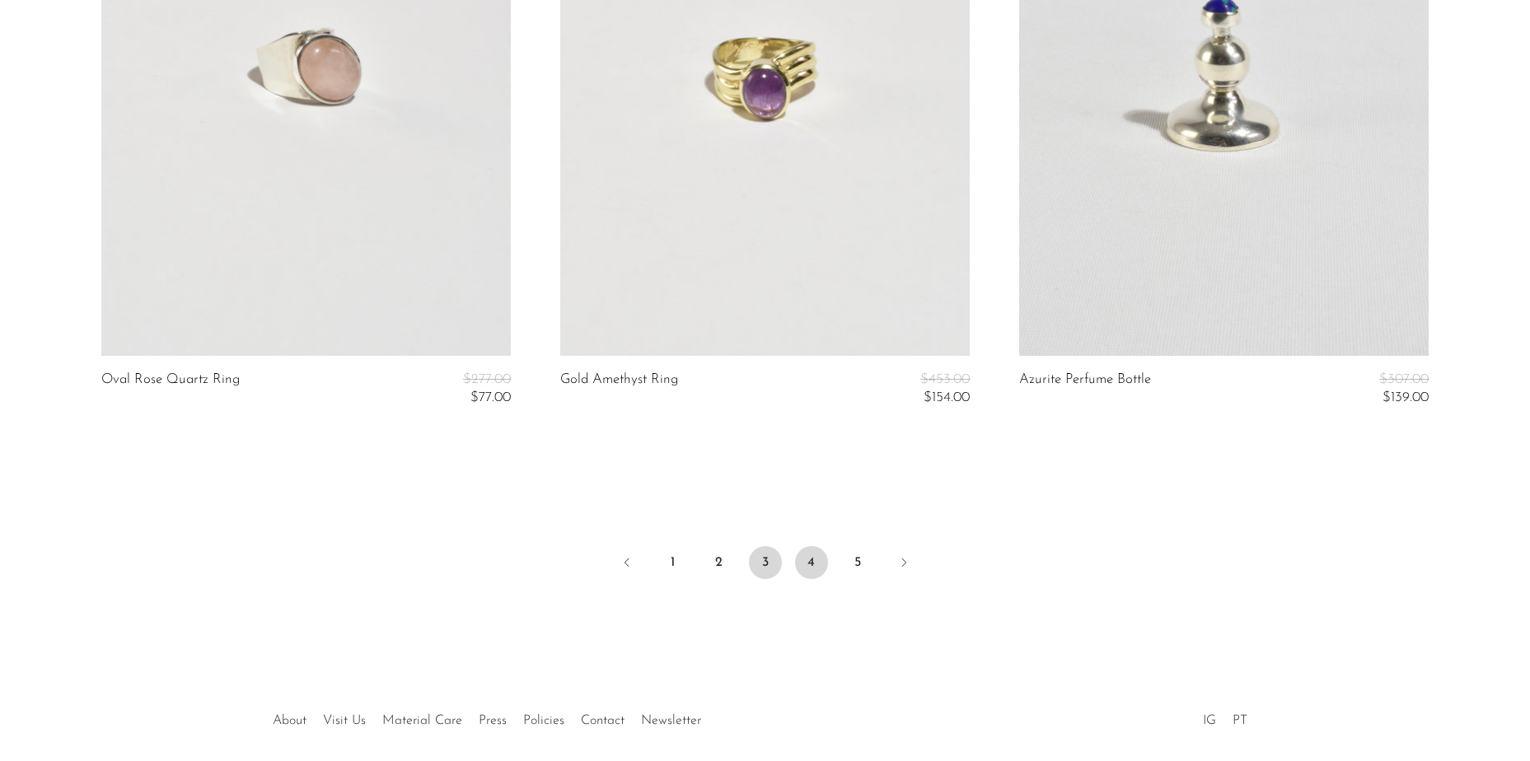
click at [808, 564] on link "4" at bounding box center [811, 562] width 33 height 33
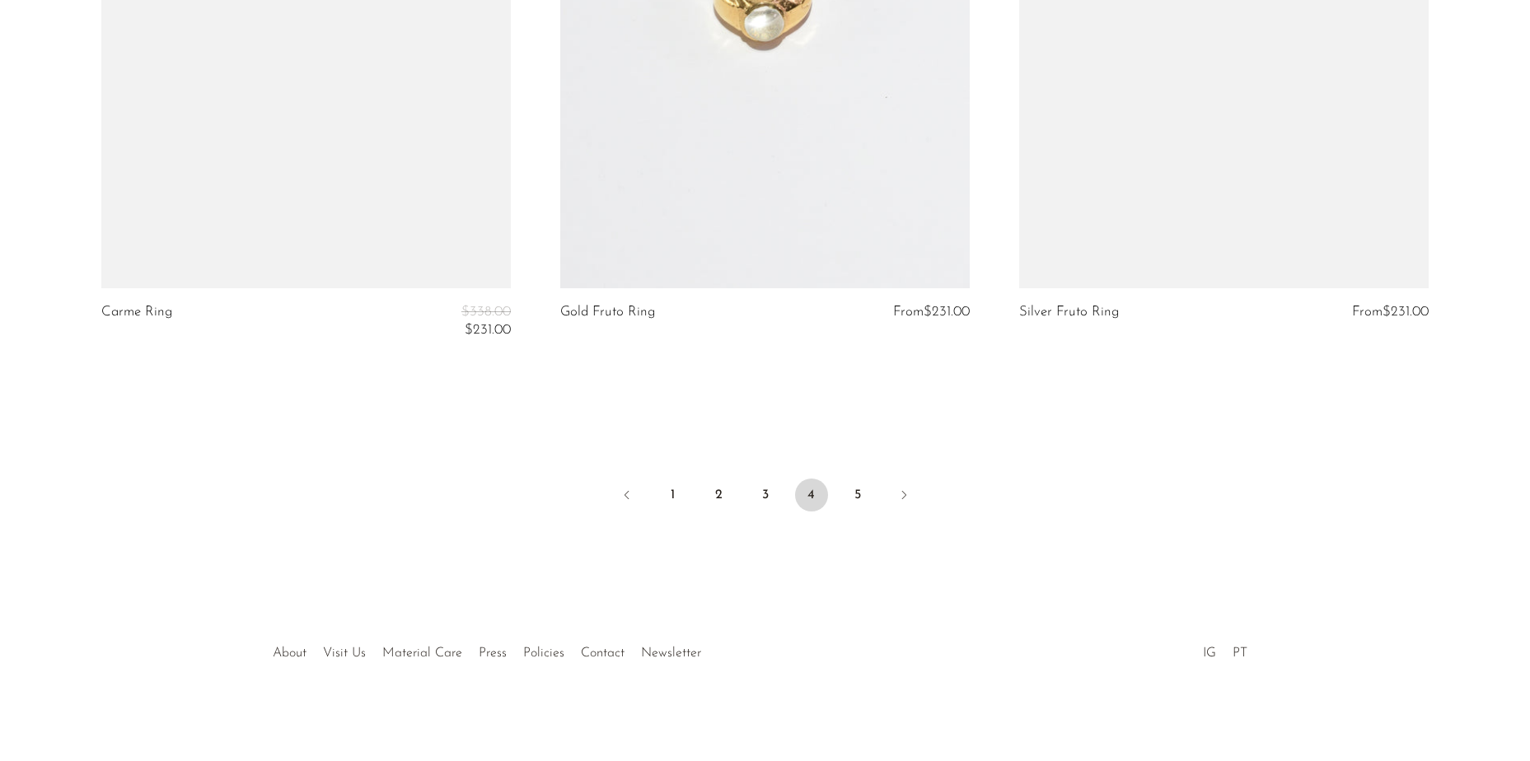
scroll to position [7736, 0]
